Goal: Check status: Check status

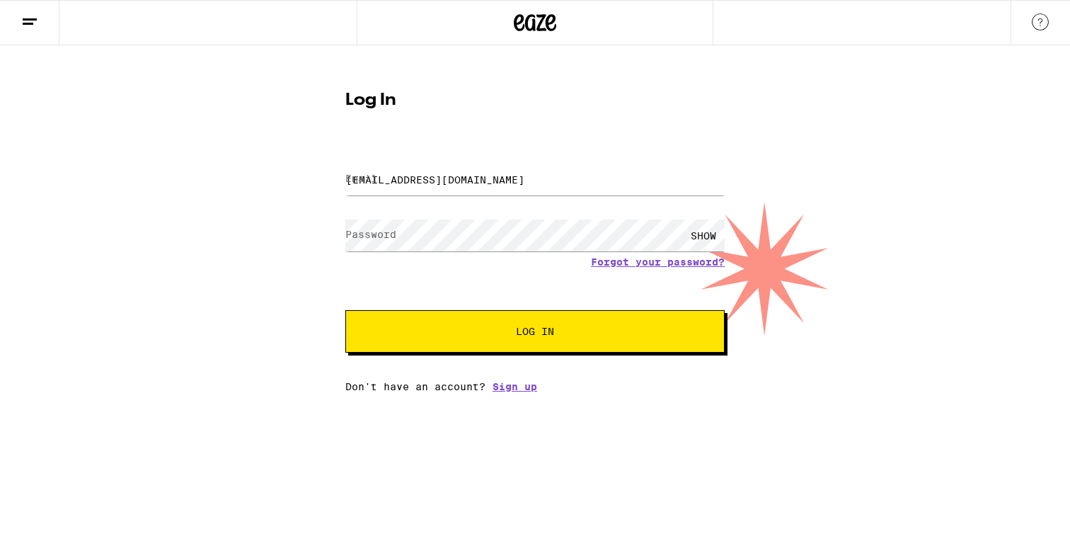
type input "[EMAIL_ADDRESS][DOMAIN_NAME]"
click at [535, 333] on button "Log In" at bounding box center [534, 331] width 379 height 42
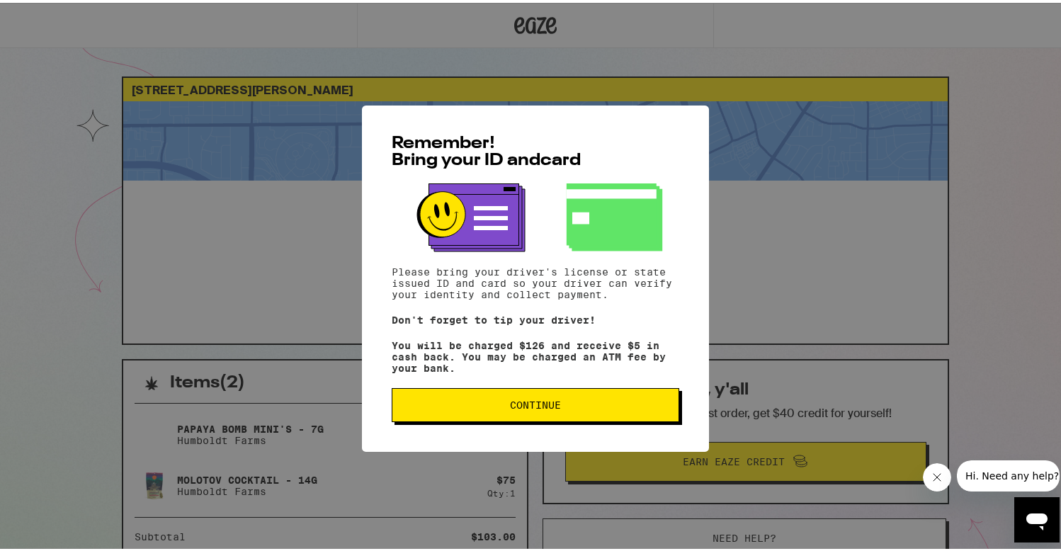
click at [568, 401] on span "Continue" at bounding box center [535, 402] width 263 height 10
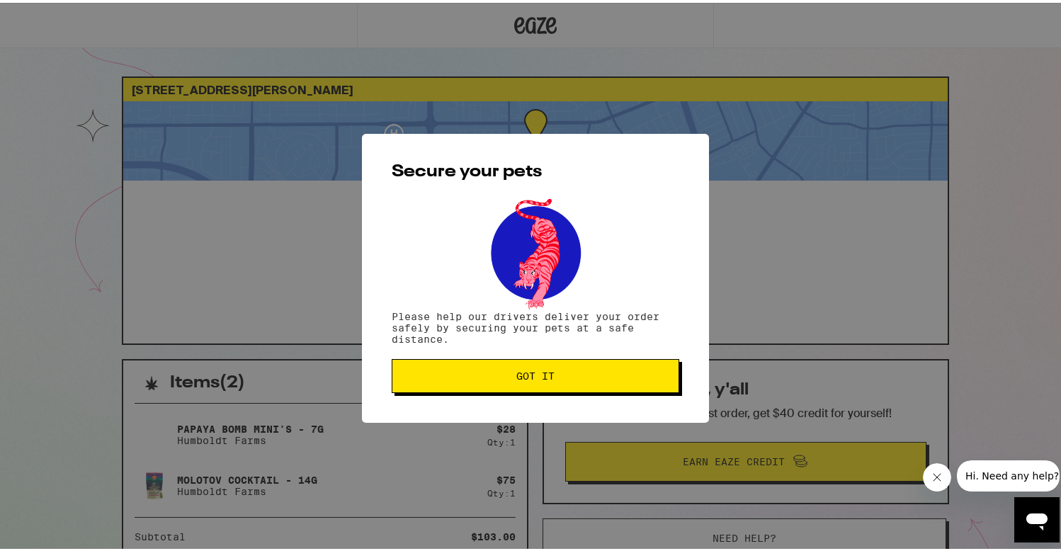
click at [574, 386] on button "Got it" at bounding box center [534, 373] width 287 height 34
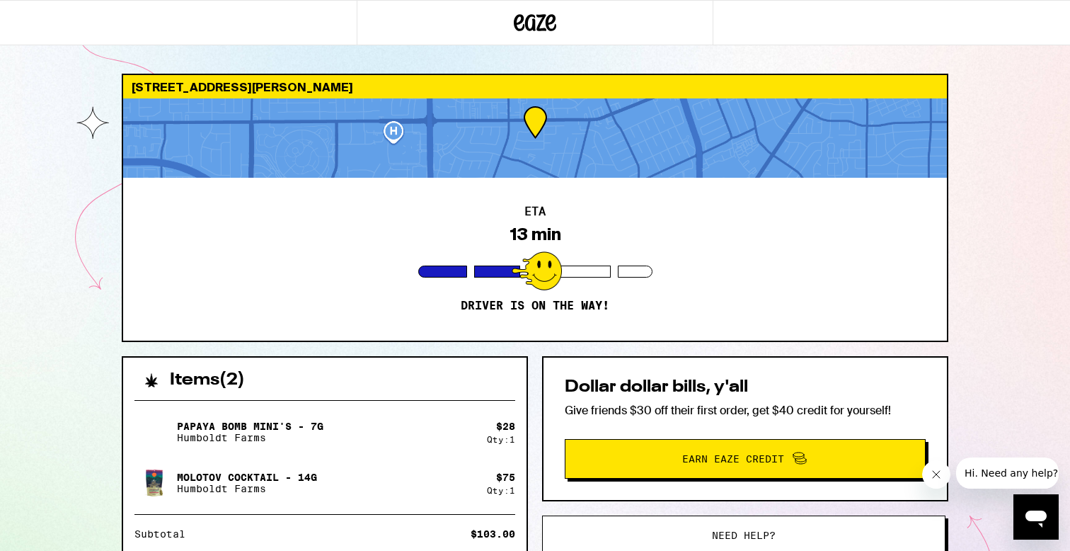
click at [784, 352] on div "[STREET_ADDRESS][PERSON_NAME] 13 min Driver is on the way! Items ( 2 ) Papaya B…" at bounding box center [535, 438] width 850 height 728
